Goal: Task Accomplishment & Management: Manage account settings

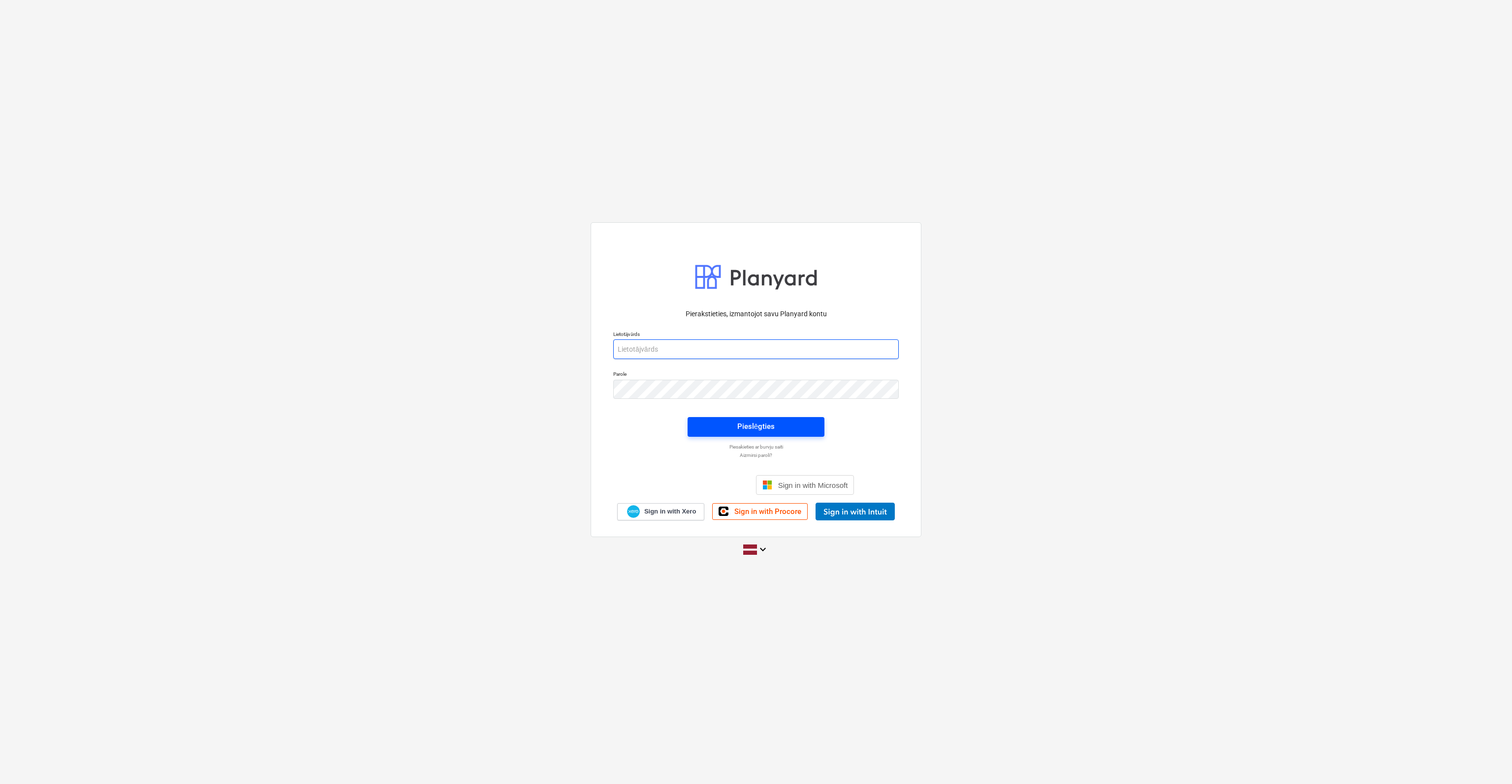
type input "[EMAIL_ADDRESS][DOMAIN_NAME]"
click at [800, 430] on span "Pieslēgties" at bounding box center [756, 426] width 113 height 12
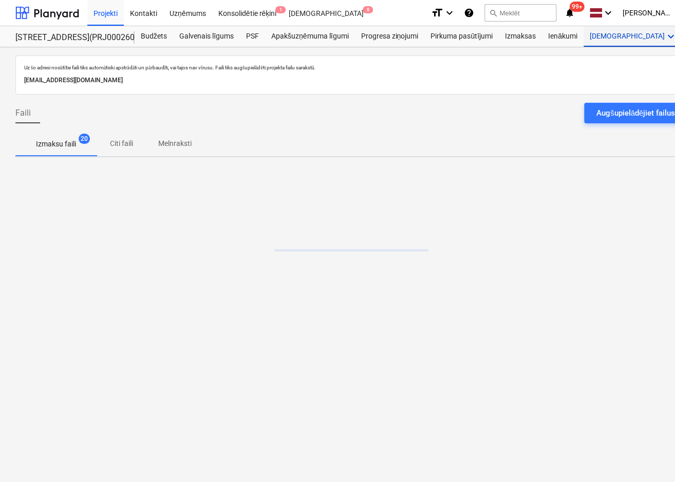
click at [590, 34] on div "Vairāk keyboard_arrow_down 9+" at bounding box center [634, 36] width 100 height 21
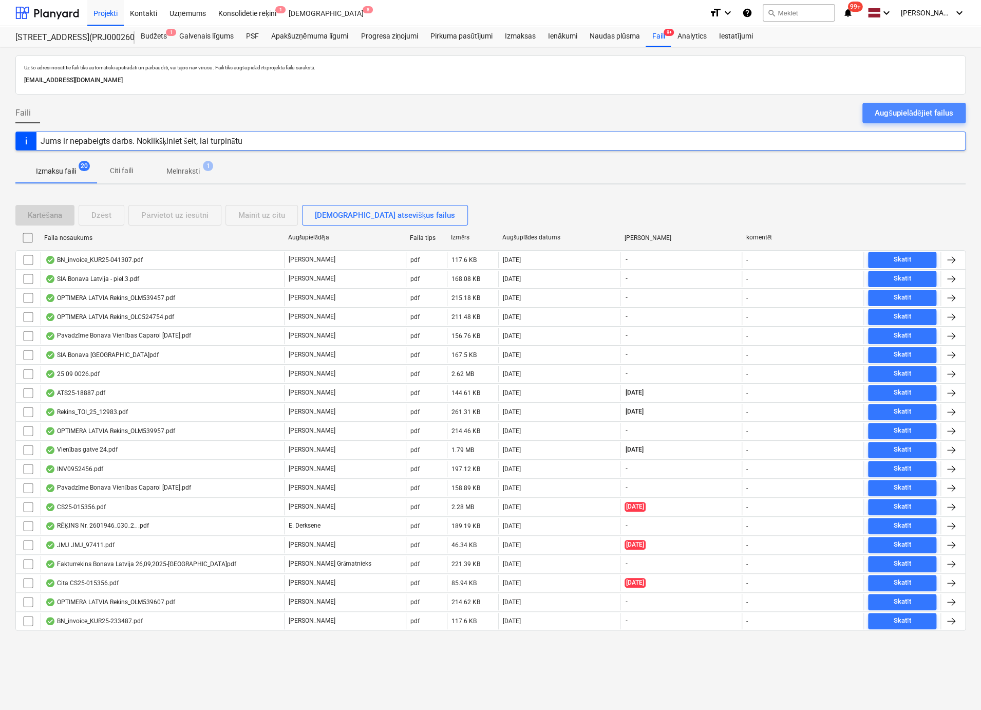
click at [884, 114] on div "Augšupielādējiet failus" at bounding box center [914, 112] width 79 height 13
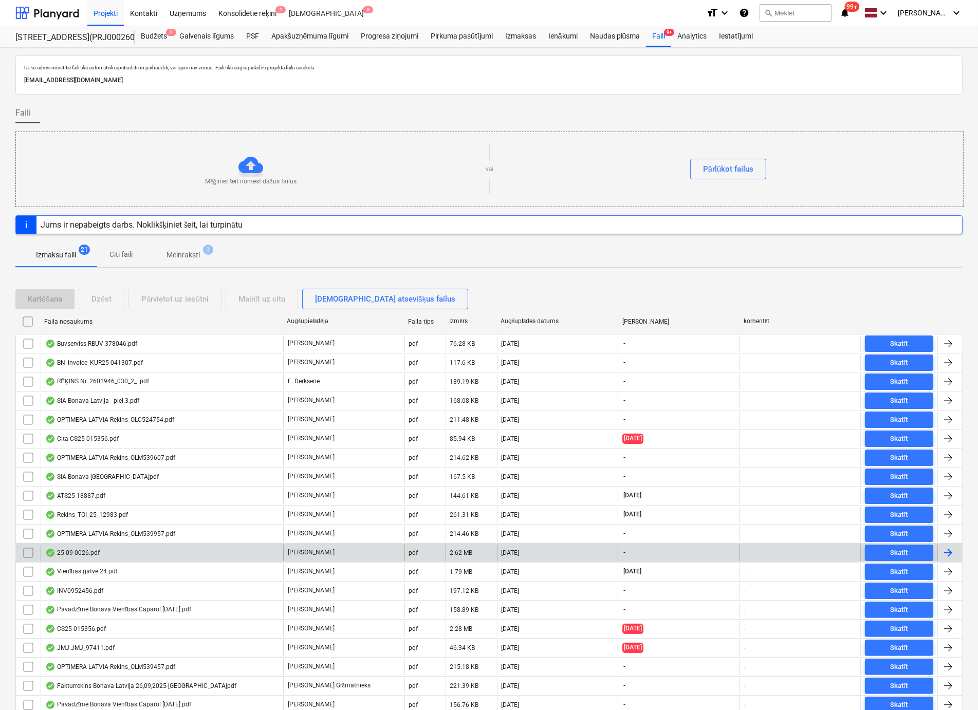
click at [92, 551] on div "25 09 0026.pdf" at bounding box center [72, 553] width 54 height 8
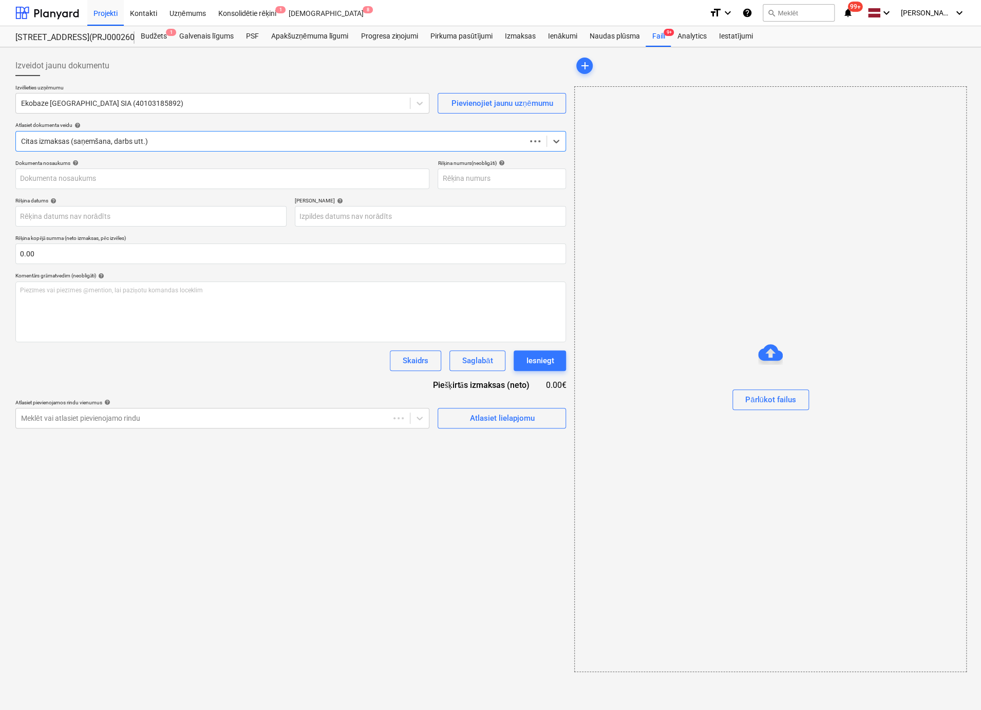
type input "25 09 0026.pdf"
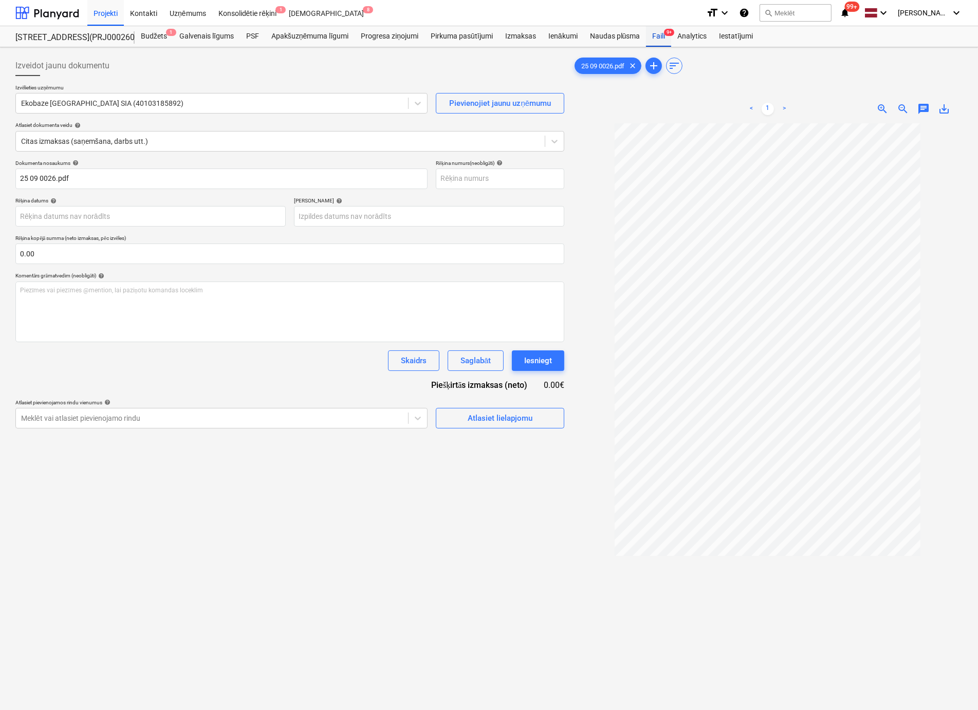
click at [661, 33] on div "Faili 9+" at bounding box center [658, 36] width 25 height 21
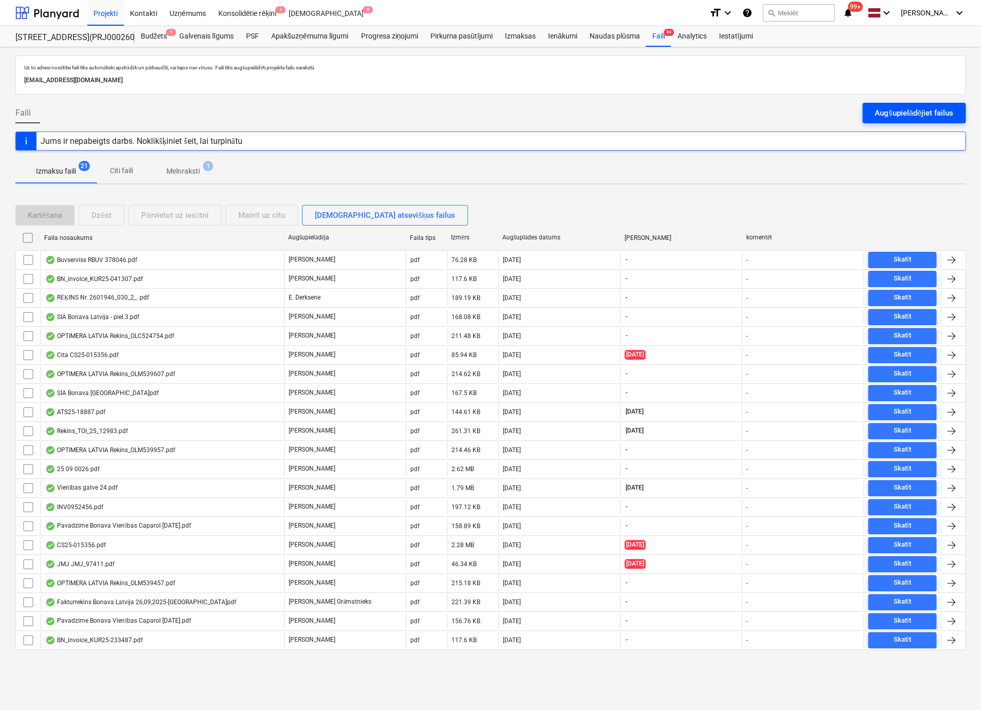
click at [874, 110] on button "Augšupielādējiet failus" at bounding box center [914, 113] width 103 height 21
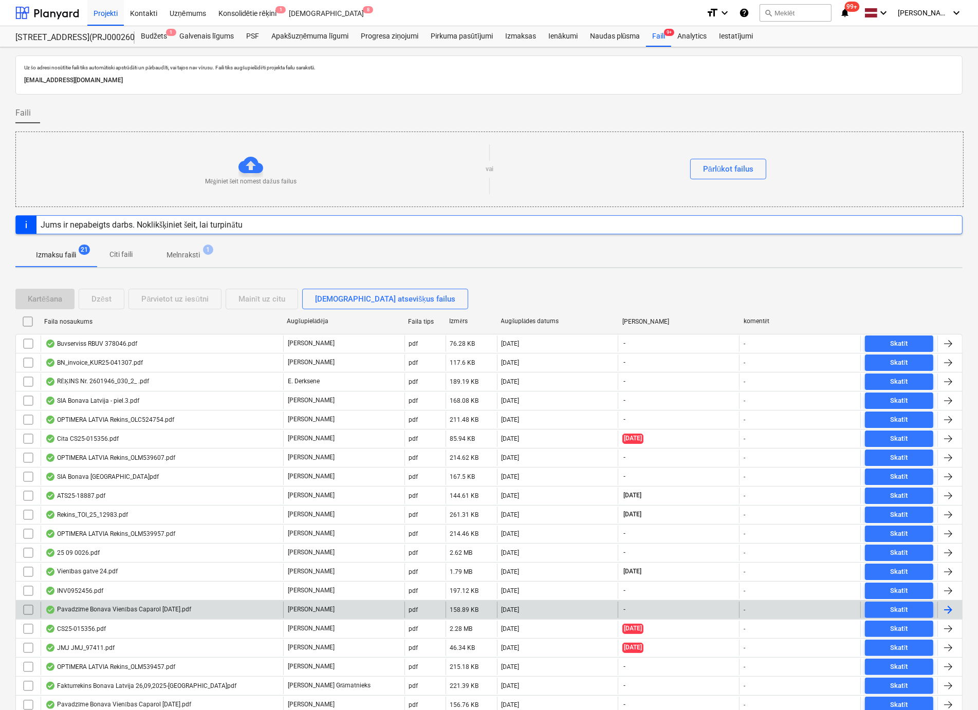
click at [151, 607] on div "Pavadzīme Bonava Vienības Caparol [DATE].pdf" at bounding box center [118, 610] width 146 height 8
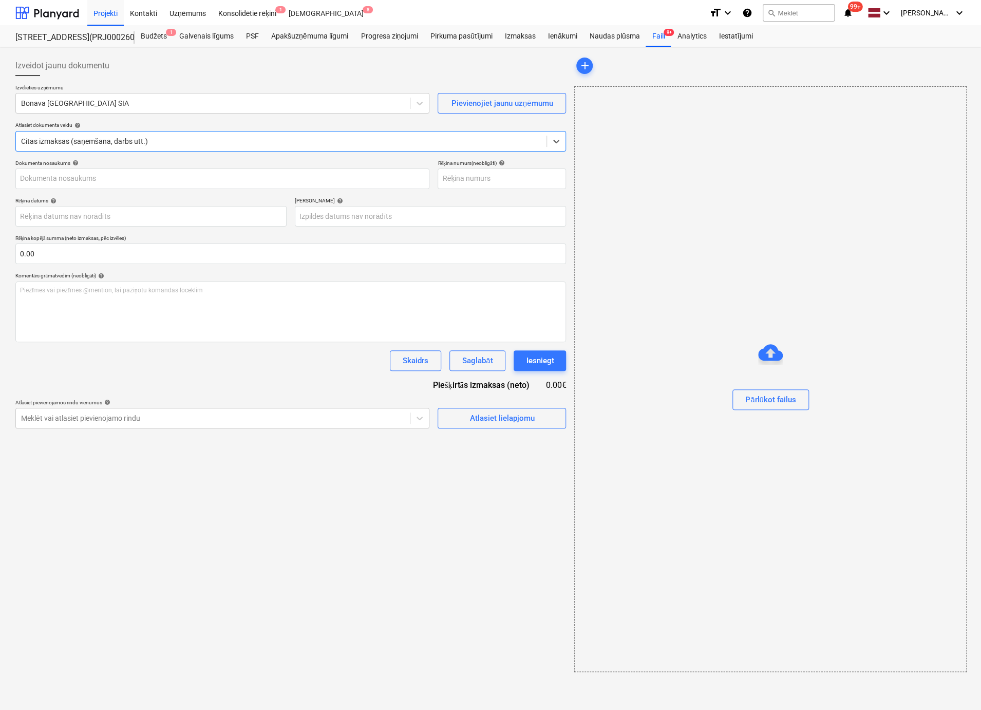
type input "40003941615"
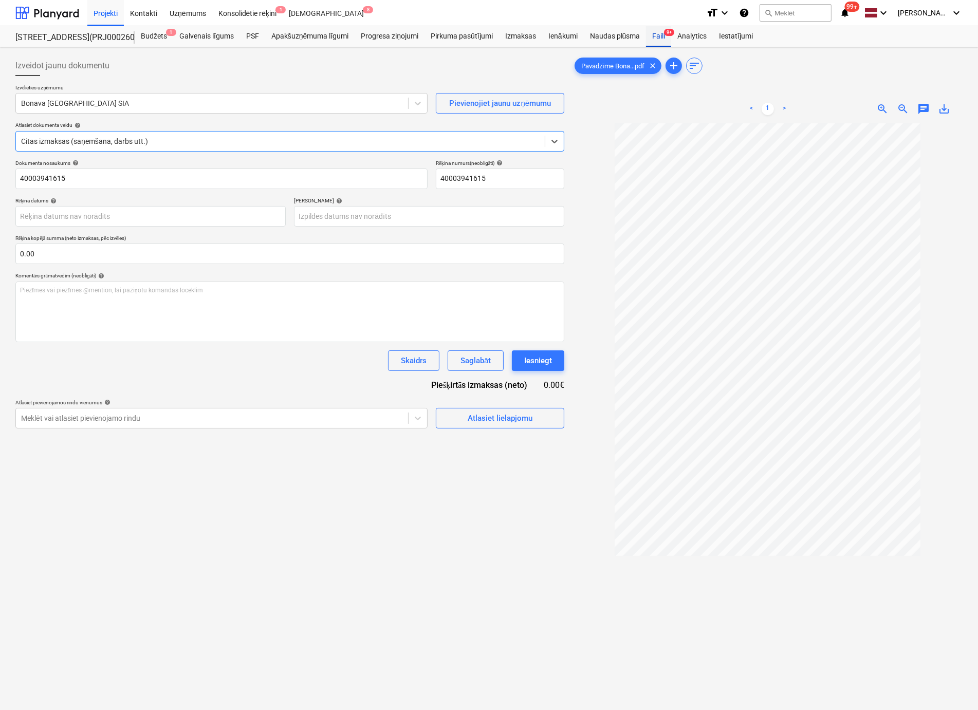
click at [652, 33] on div "Faili 9+" at bounding box center [658, 36] width 25 height 21
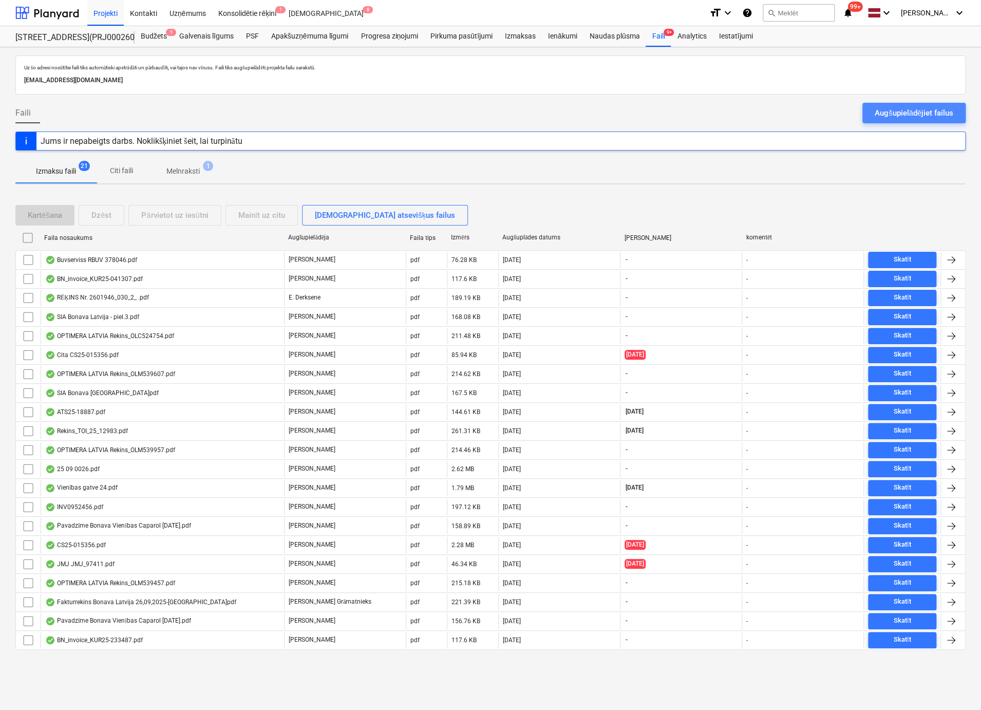
click at [871, 110] on button "Augšupielādējiet failus" at bounding box center [914, 113] width 103 height 21
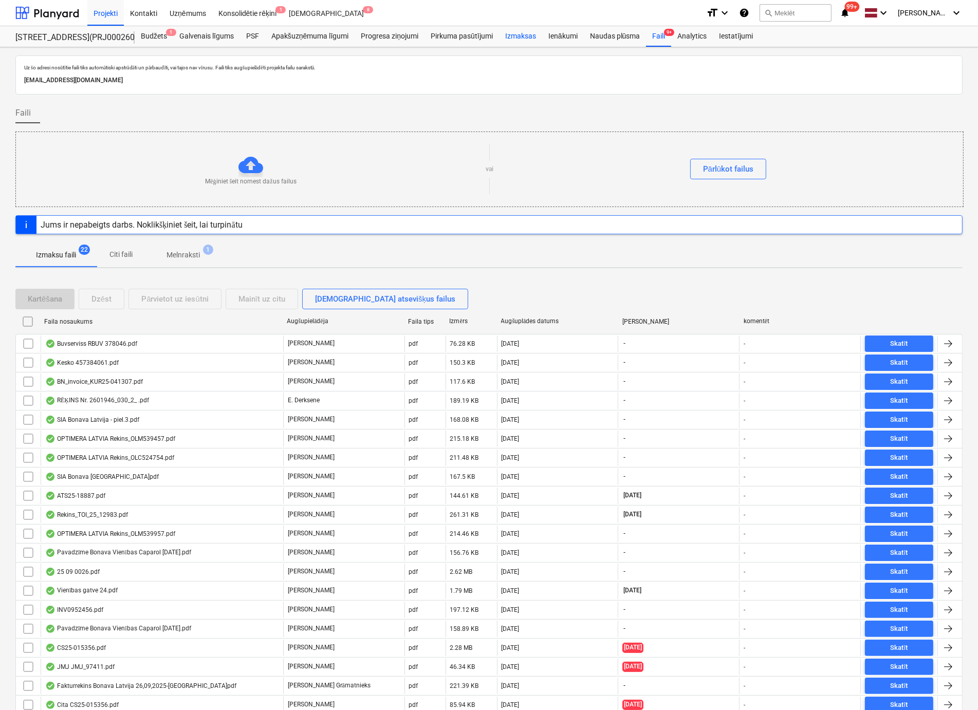
click at [526, 35] on div "Izmaksas" at bounding box center [520, 36] width 43 height 21
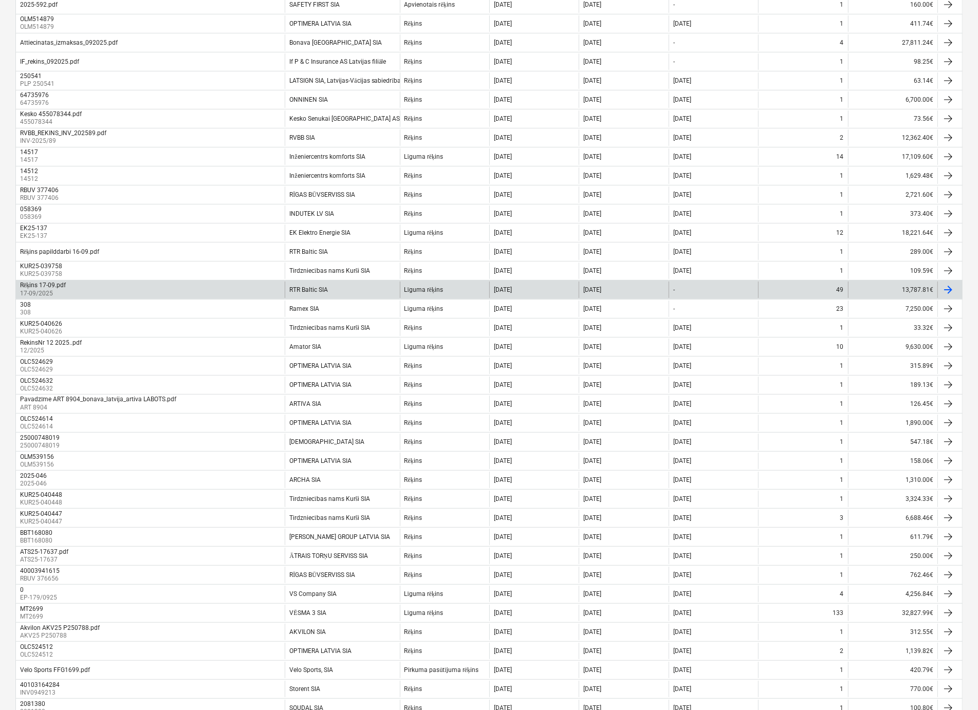
scroll to position [206, 0]
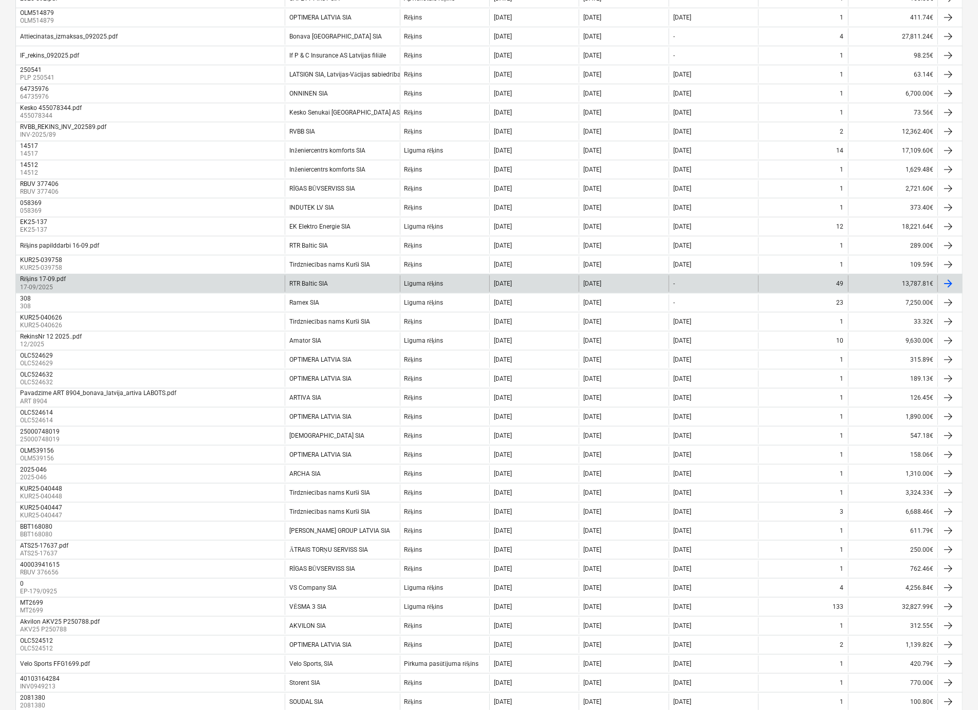
click at [48, 277] on div "Rēķins 17-09.pdf" at bounding box center [43, 279] width 46 height 8
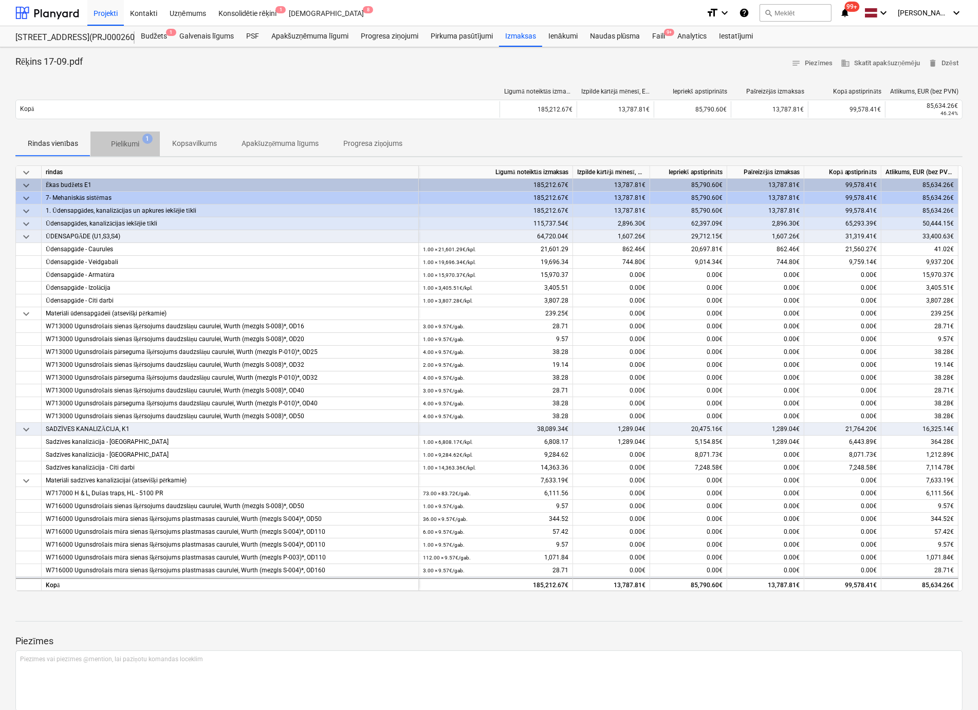
click at [124, 143] on p "Pielikumi" at bounding box center [125, 144] width 28 height 11
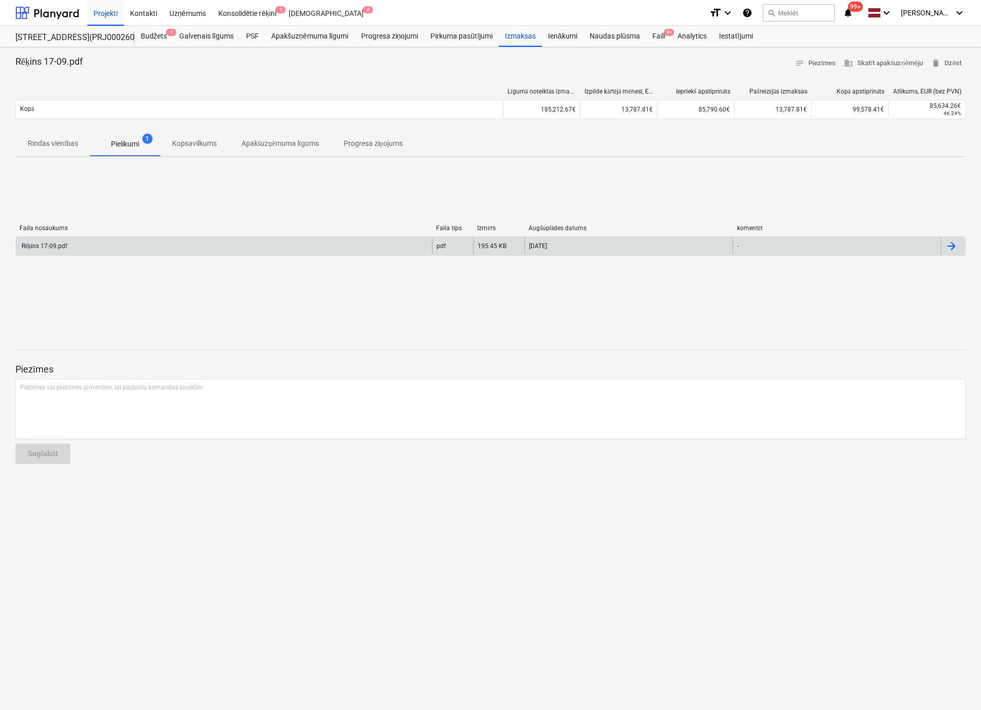
click at [36, 240] on div "Rēķins 17-09.pdf" at bounding box center [224, 246] width 416 height 16
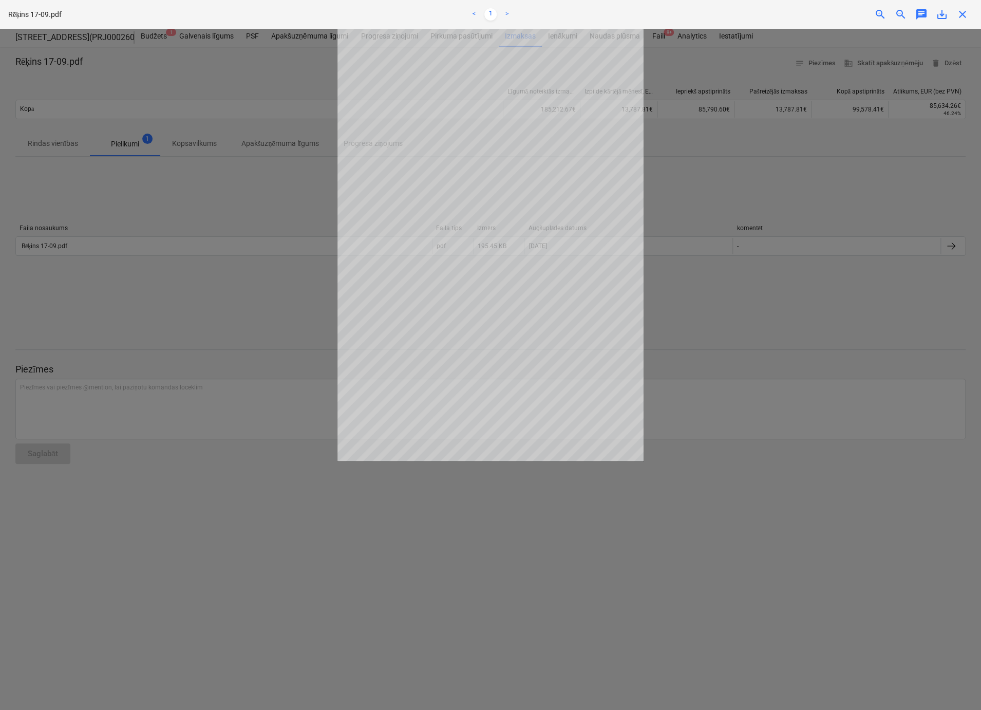
click at [962, 17] on span "close" at bounding box center [963, 14] width 12 height 12
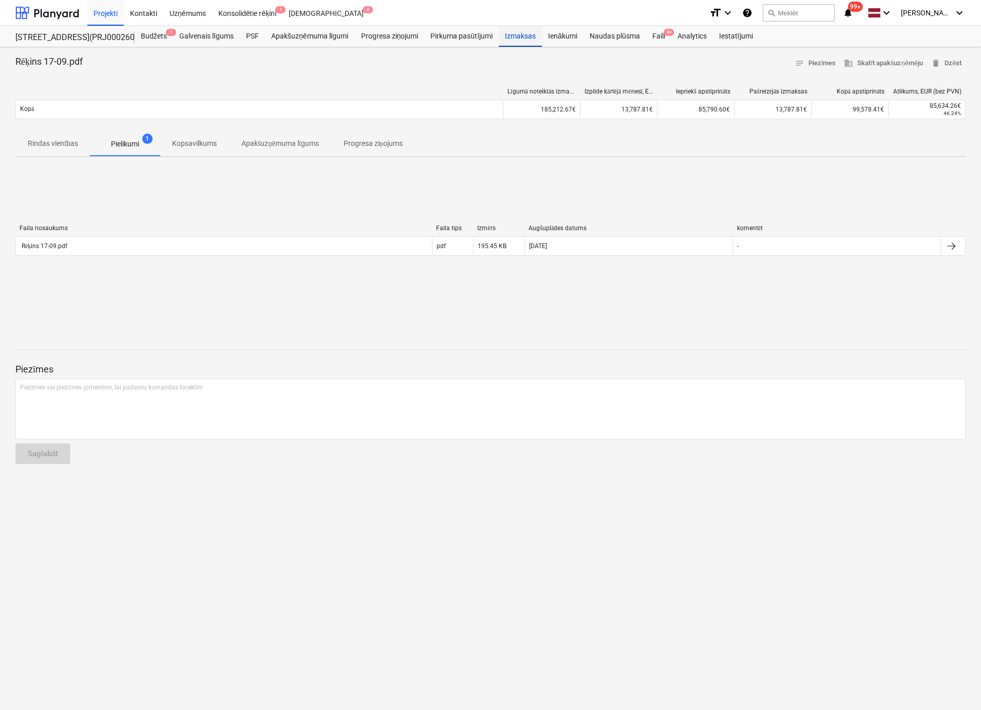
click at [521, 37] on div "Izmaksas" at bounding box center [520, 36] width 43 height 21
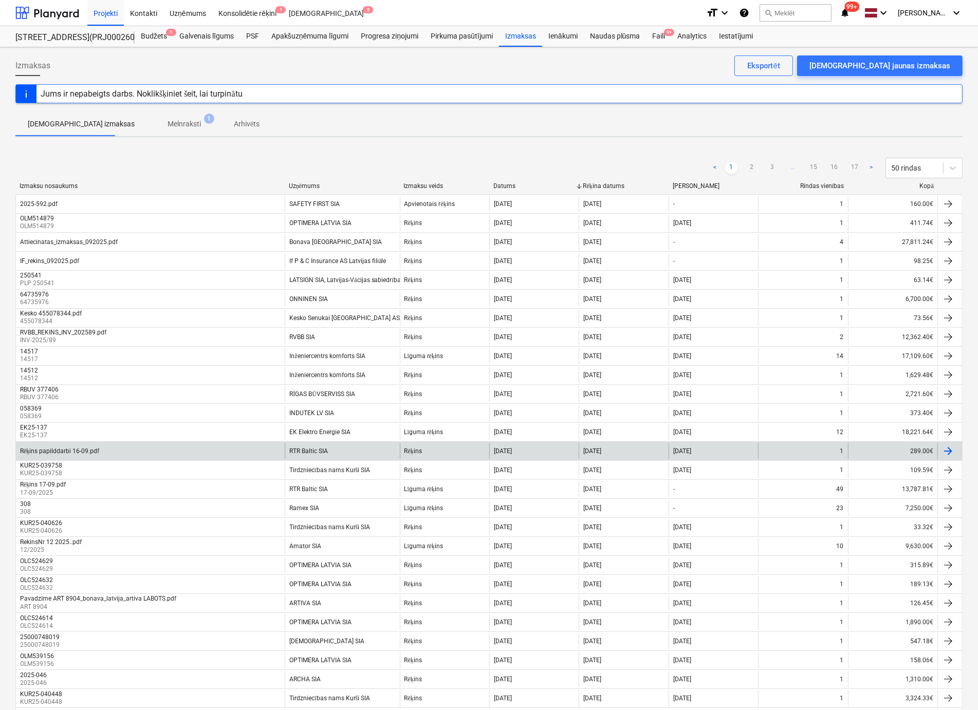
click at [78, 450] on div "Rēķins papilddarbi 16-09.pdf" at bounding box center [59, 452] width 79 height 8
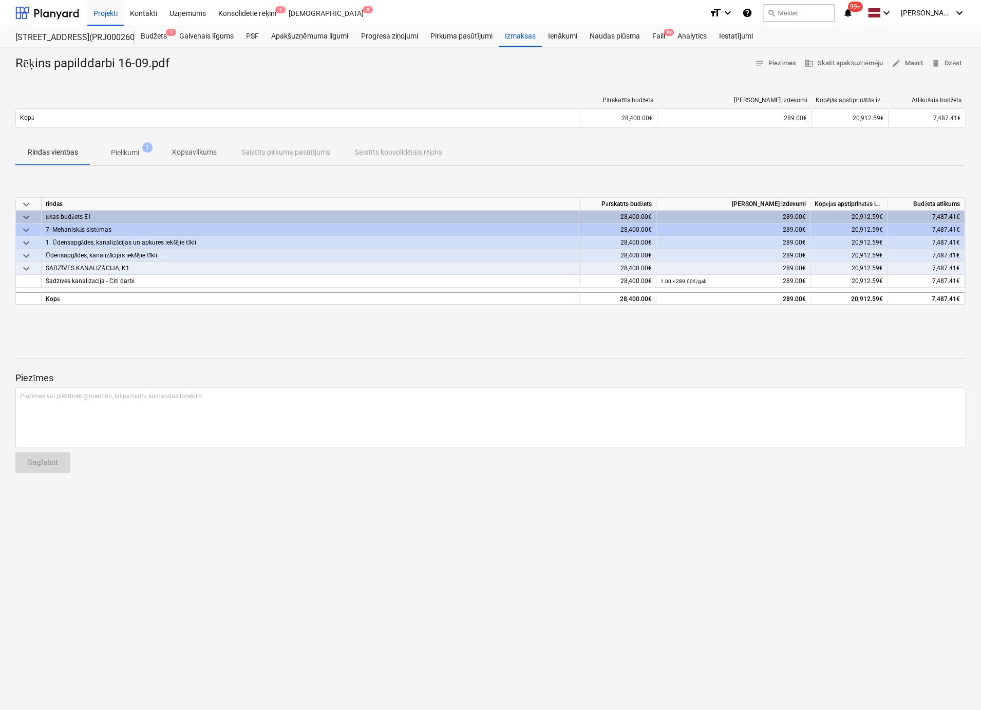
click at [132, 151] on p "Pielikumi" at bounding box center [125, 152] width 28 height 11
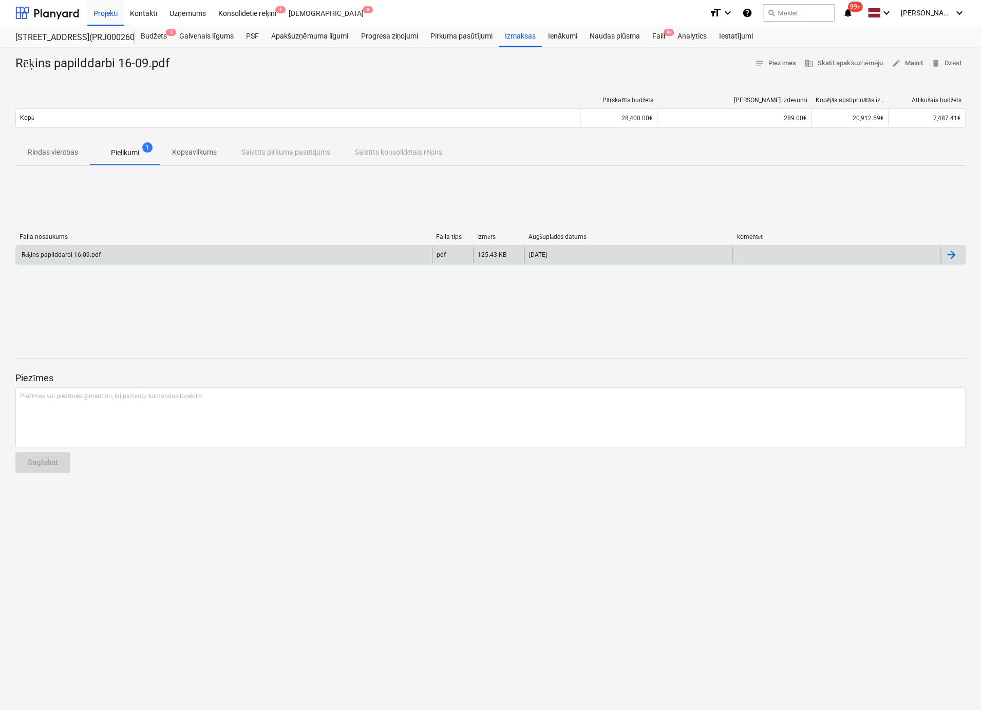
click at [90, 252] on div "Rēķins papilddarbi 16-09.pdf" at bounding box center [60, 255] width 81 height 8
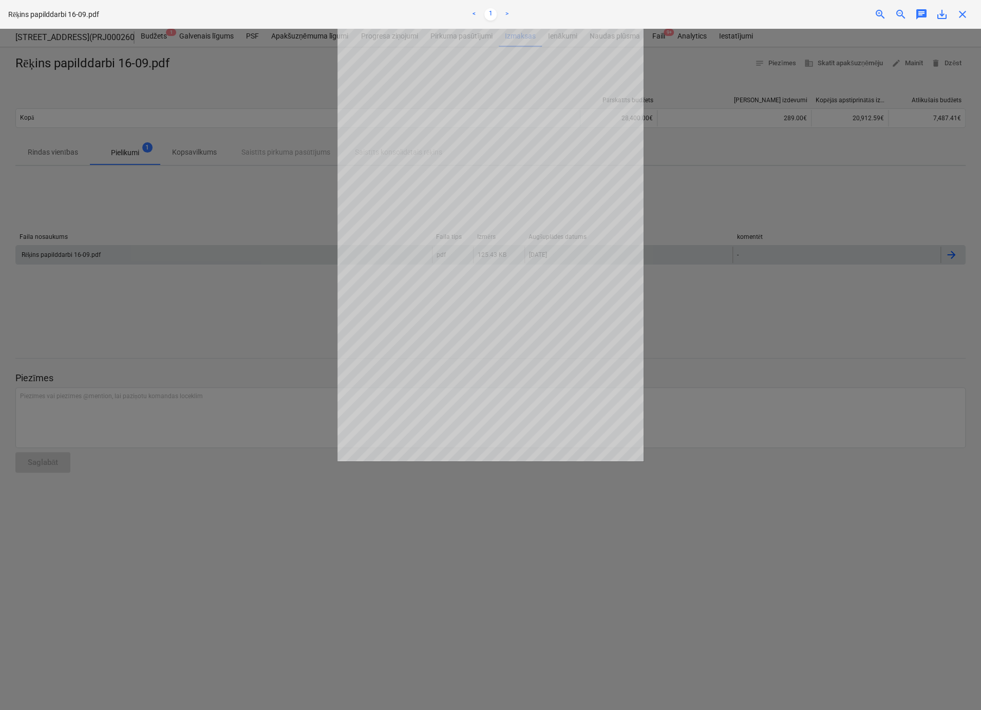
click at [715, 82] on div at bounding box center [490, 369] width 981 height 681
click at [965, 21] on div "Rēķins papilddarbi 16-09.pdf < 1 > zoom_in zoom_out chat 0 save_alt close" at bounding box center [490, 14] width 981 height 29
click at [961, 13] on span "close" at bounding box center [963, 14] width 12 height 12
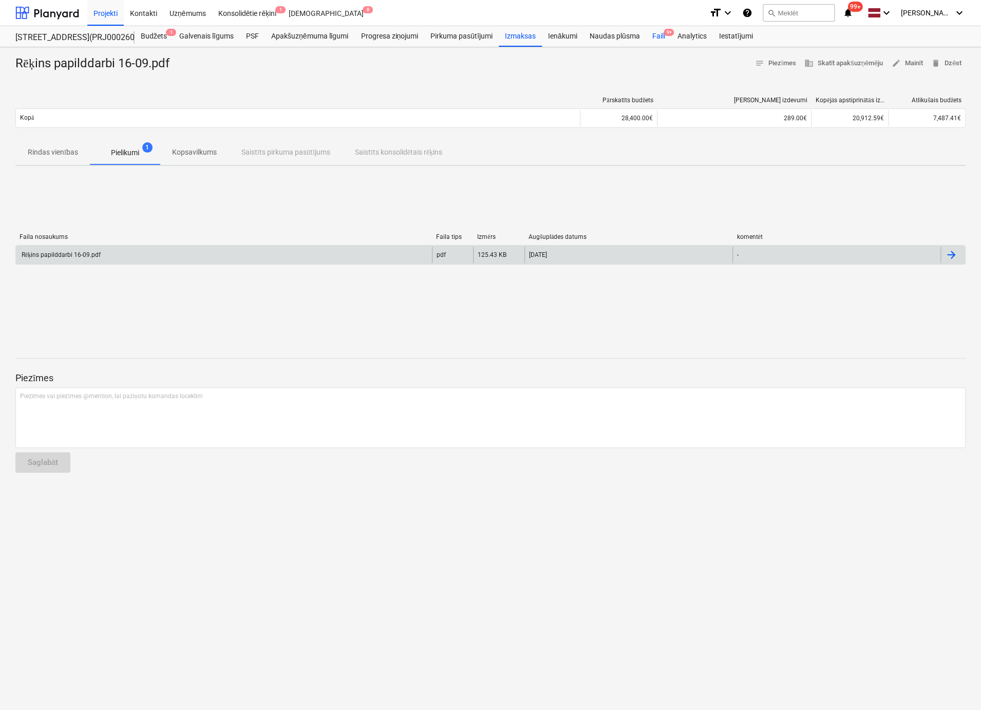
click at [663, 33] on div "Faili 9+" at bounding box center [658, 36] width 25 height 21
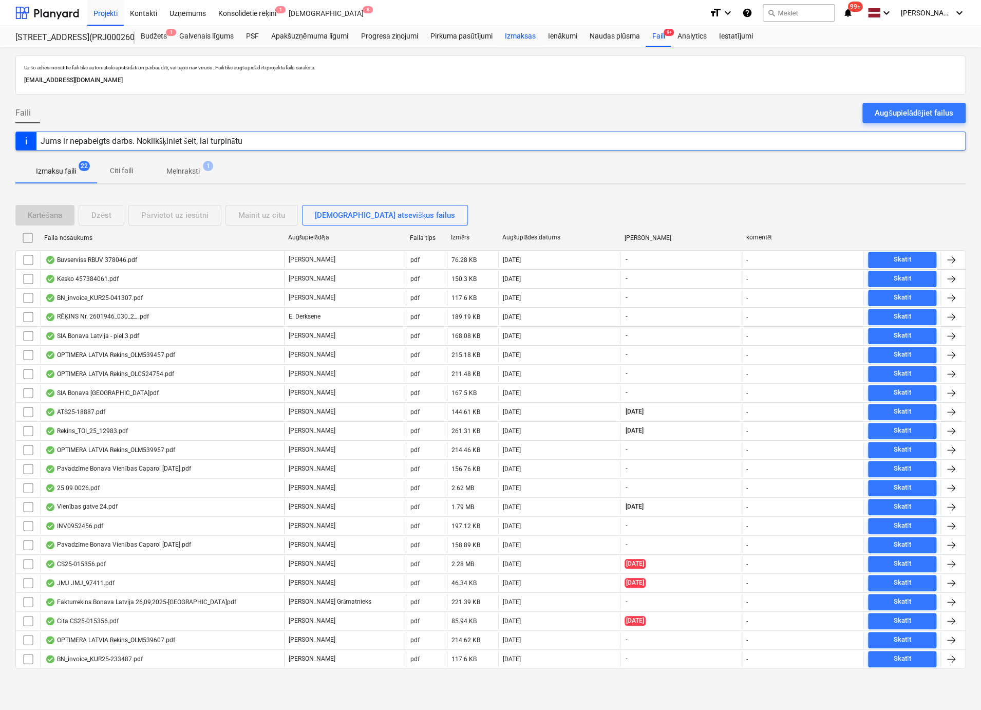
click at [518, 38] on div "Izmaksas" at bounding box center [520, 36] width 43 height 21
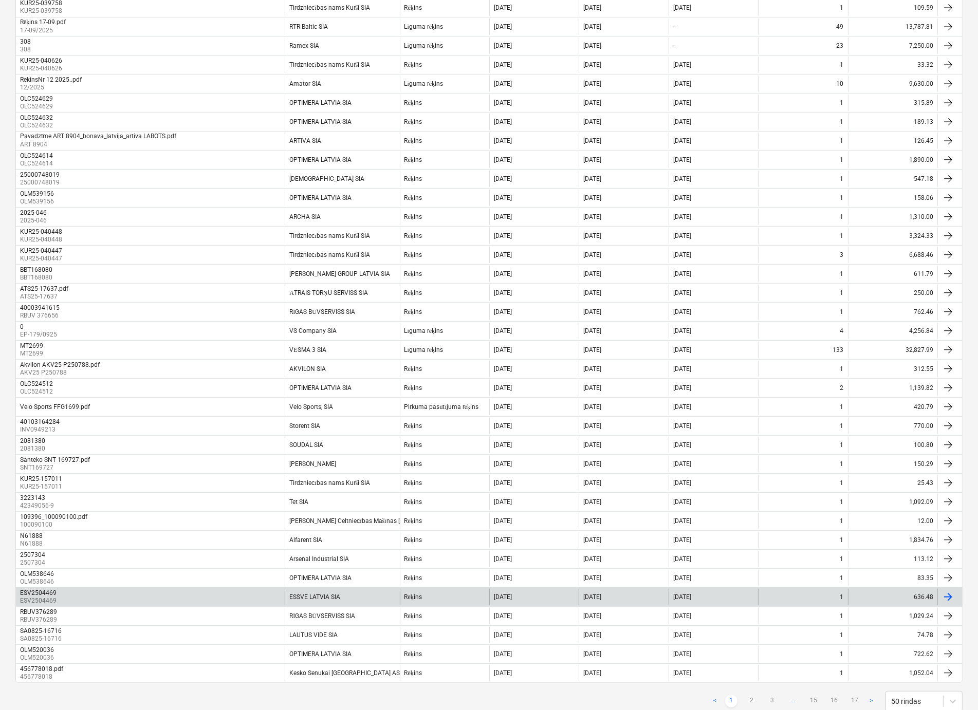
scroll to position [487, 0]
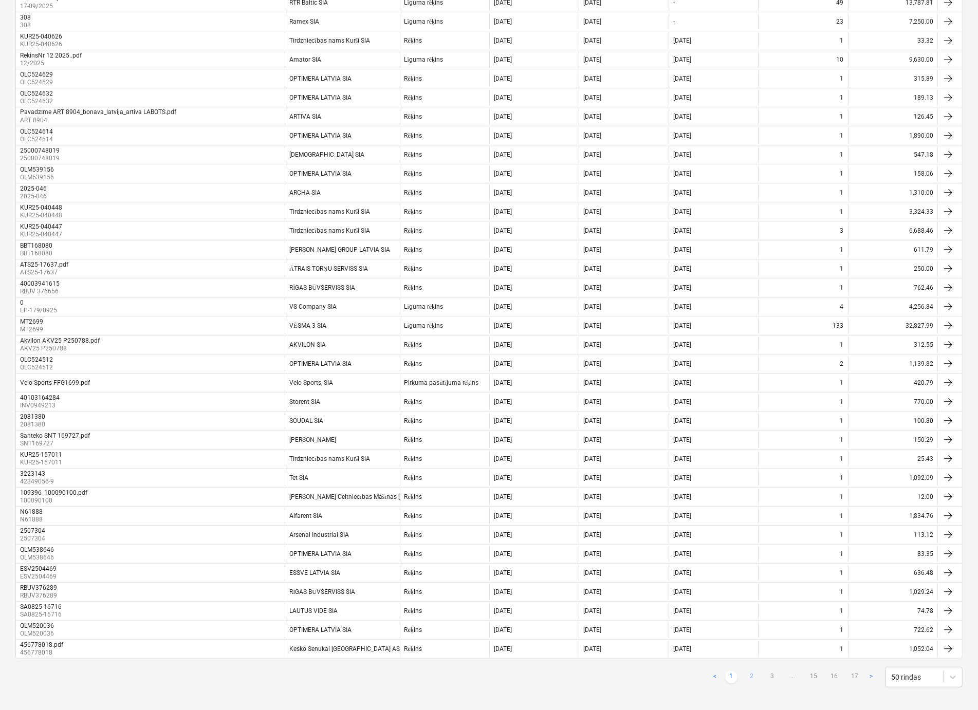
click at [751, 672] on link "2" at bounding box center [752, 677] width 12 height 12
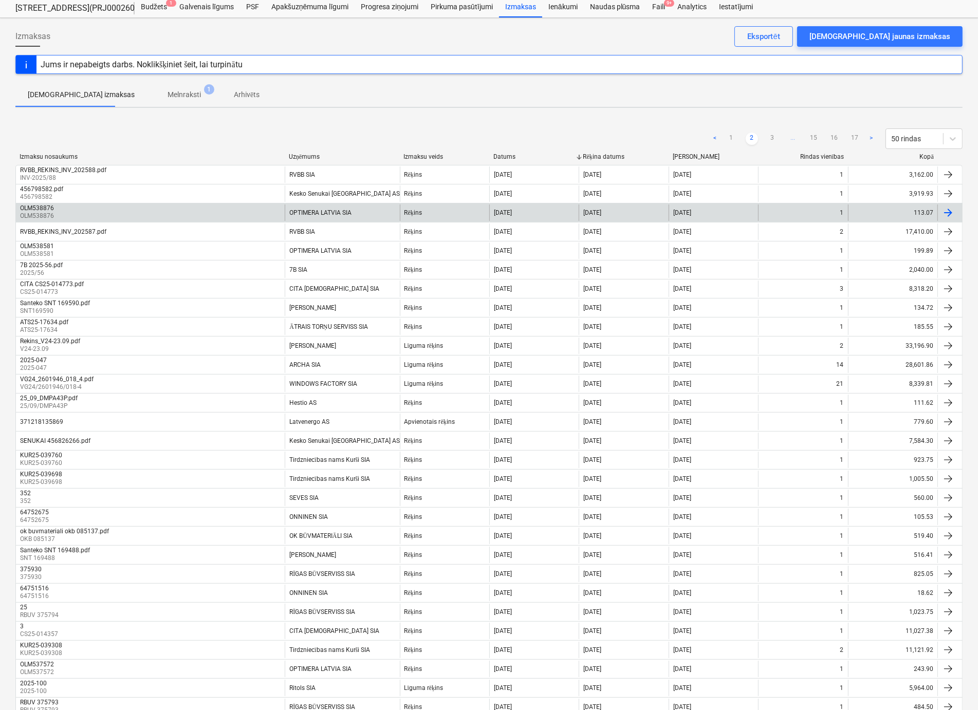
scroll to position [0, 0]
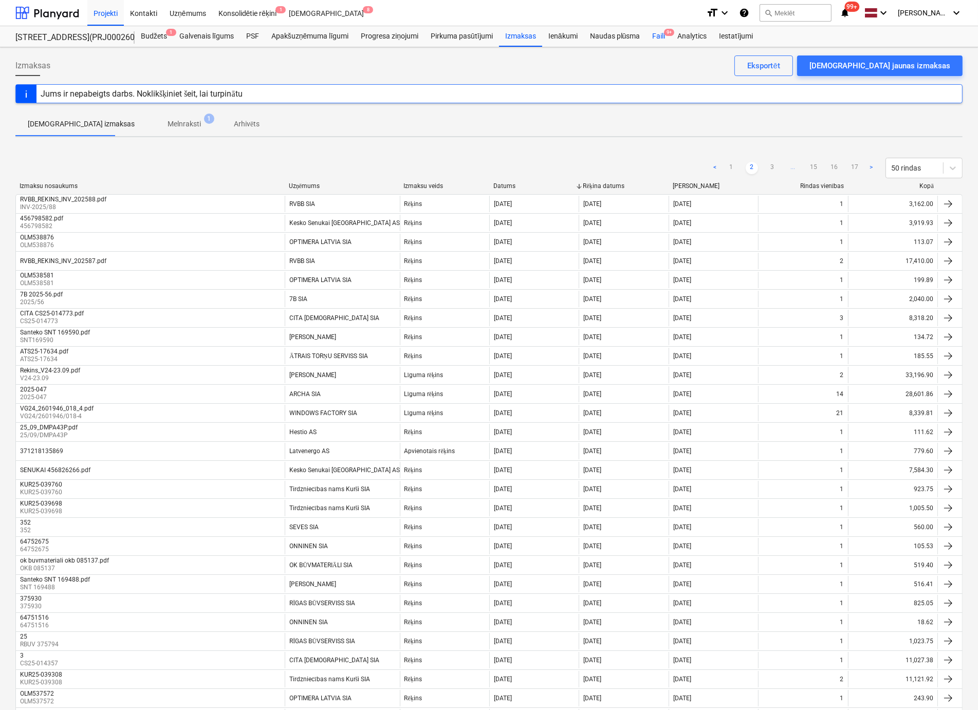
click at [665, 32] on span "9+" at bounding box center [669, 32] width 10 height 7
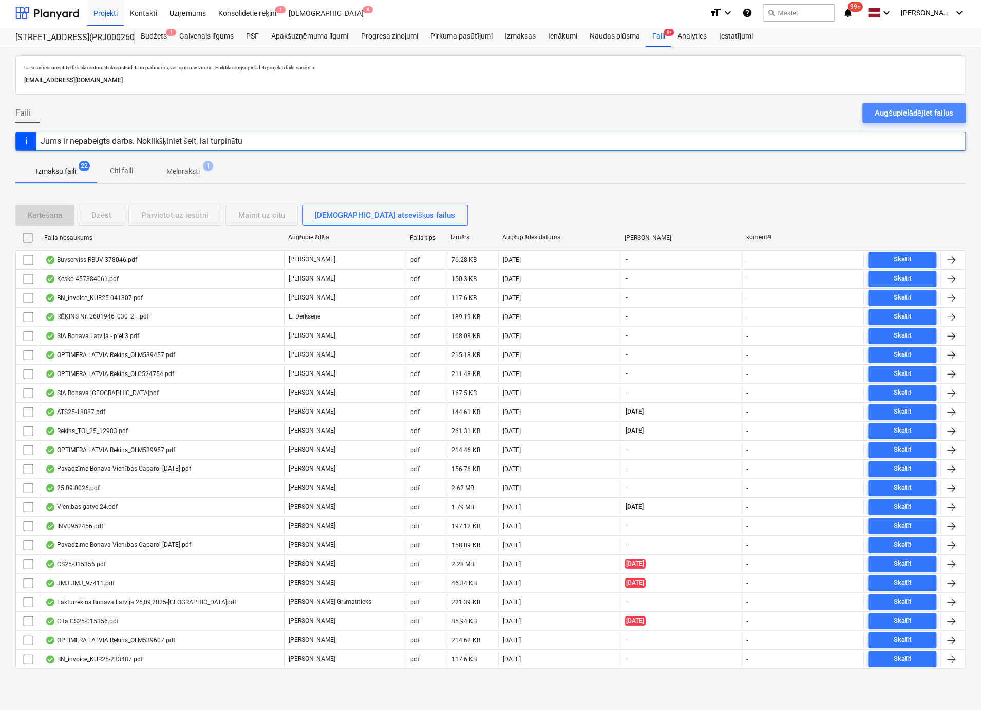
drag, startPoint x: 907, startPoint y: 111, endPoint x: 973, endPoint y: 207, distance: 115.7
click at [907, 111] on div "Augšupielādējiet failus" at bounding box center [914, 112] width 79 height 13
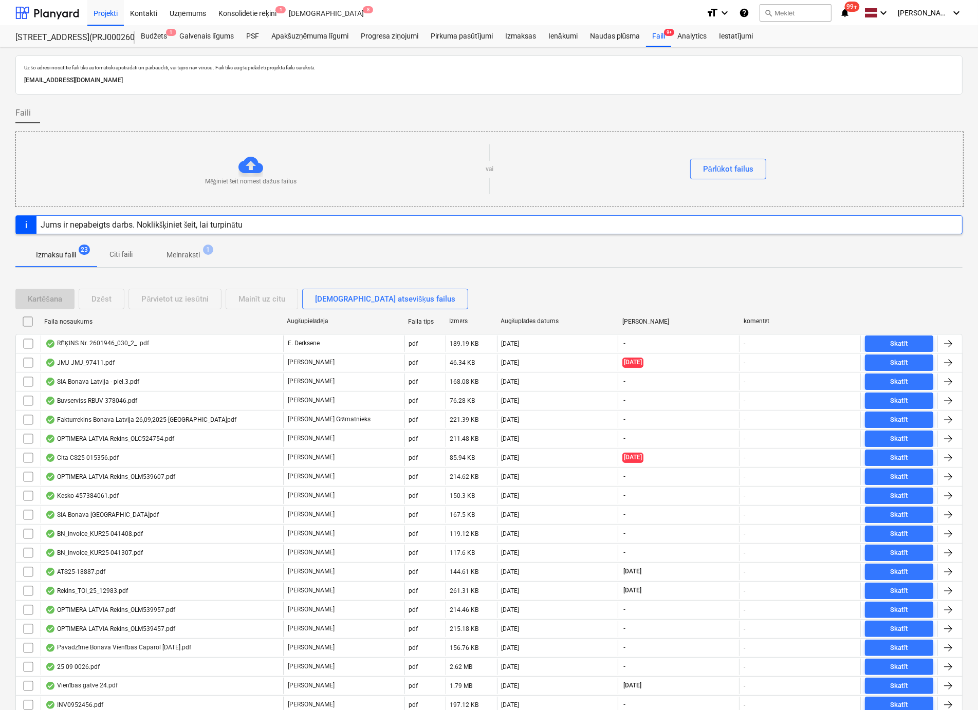
click at [698, 108] on div "Faili" at bounding box center [488, 117] width 947 height 29
